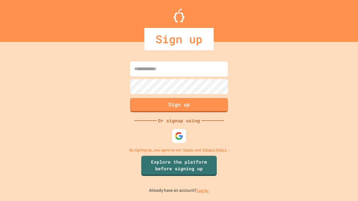
click at [203, 191] on link "Log in." at bounding box center [202, 191] width 13 height 6
